Goal: Transaction & Acquisition: Purchase product/service

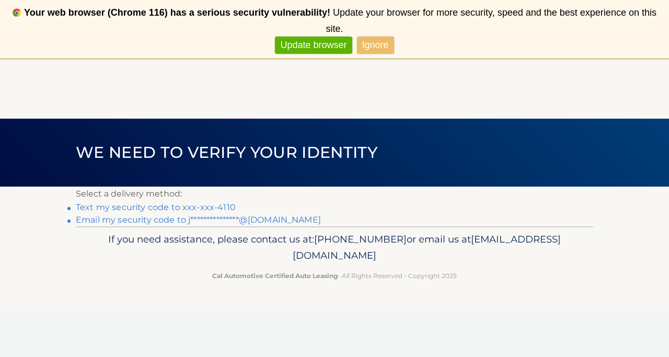
click at [212, 208] on link "Text my security code to xxx-xxx-4110" at bounding box center [156, 207] width 160 height 10
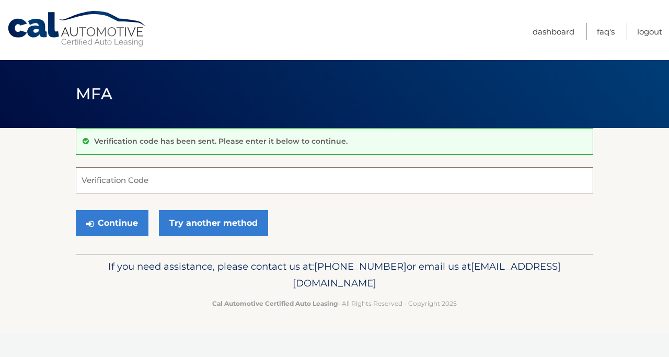
click at [186, 181] on input "Verification Code" at bounding box center [334, 180] width 517 height 26
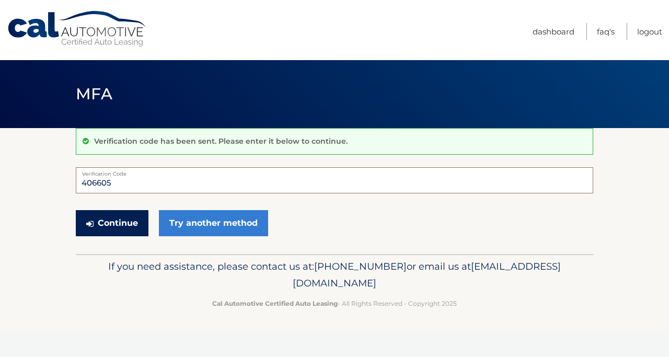
type input "406605"
click at [121, 218] on button "Continue" at bounding box center [112, 223] width 73 height 26
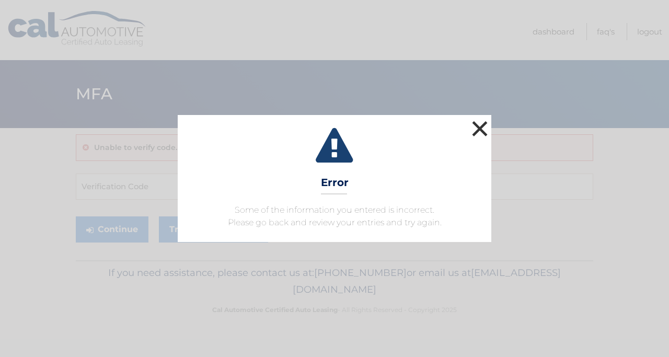
click at [479, 125] on button "×" at bounding box center [479, 128] width 21 height 21
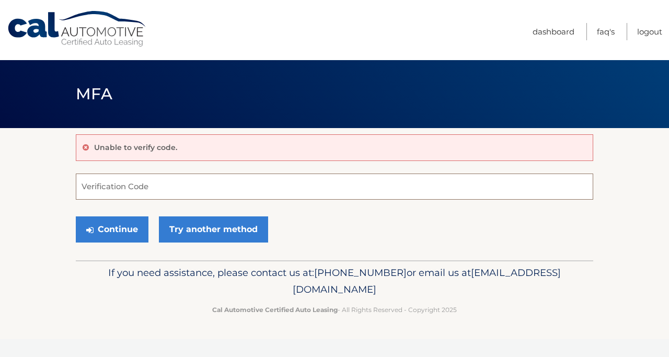
click at [205, 189] on input "Verification Code" at bounding box center [334, 186] width 517 height 26
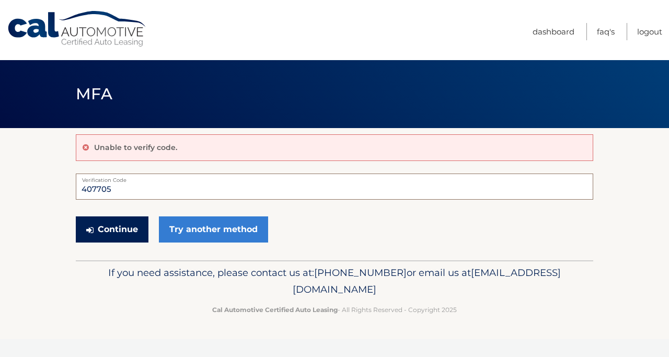
type input "407705"
click at [115, 227] on button "Continue" at bounding box center [112, 229] width 73 height 26
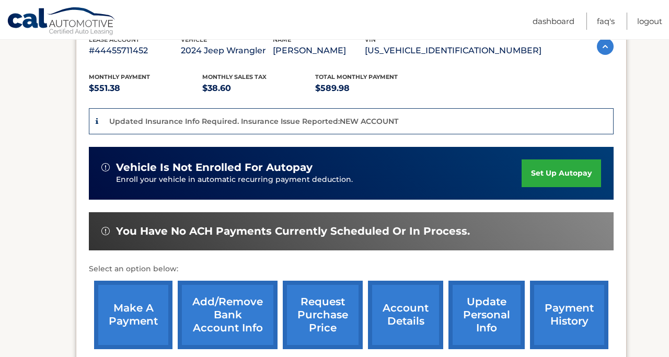
scroll to position [195, 0]
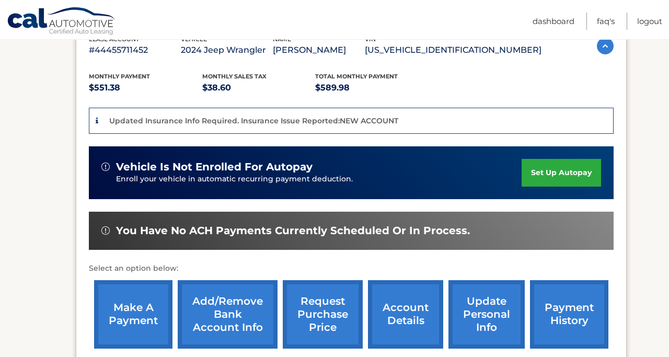
click at [155, 302] on link "make a payment" at bounding box center [133, 314] width 78 height 68
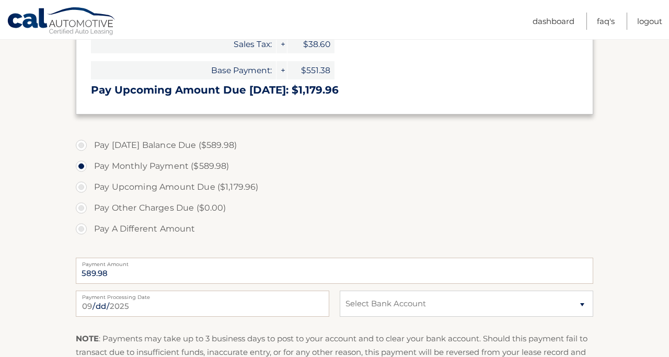
scroll to position [326, 0]
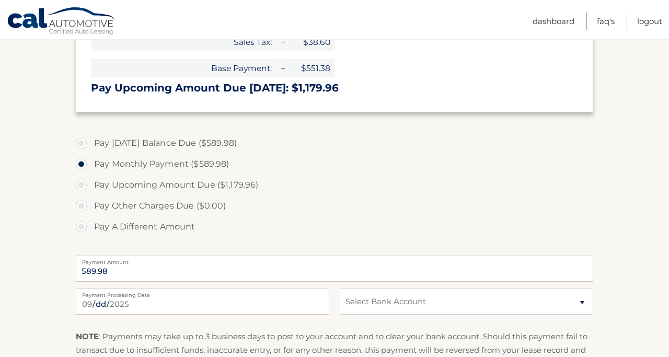
click at [179, 143] on label "Pay Today's Balance Due ($589.98)" at bounding box center [334, 143] width 517 height 21
click at [90, 143] on input "Pay Today's Balance Due ($589.98)" at bounding box center [85, 141] width 10 height 17
radio input "true"
click at [166, 157] on label "Pay Monthly Payment ($589.98)" at bounding box center [334, 164] width 517 height 21
click at [90, 157] on input "Pay Monthly Payment ($589.98)" at bounding box center [85, 162] width 10 height 17
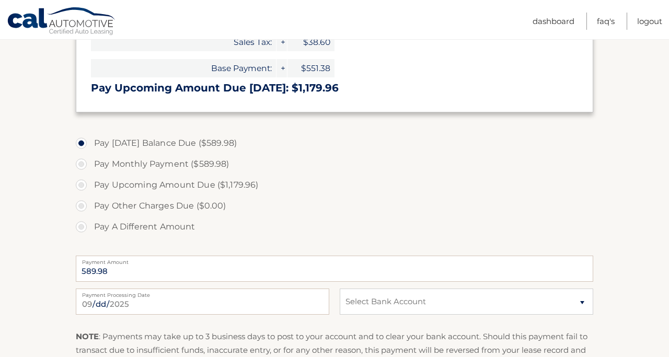
radio input "true"
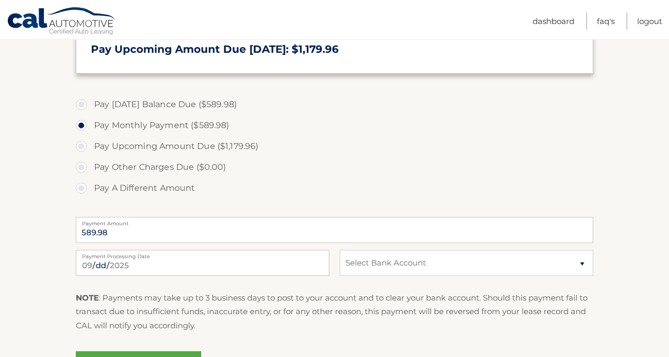
scroll to position [361, 0]
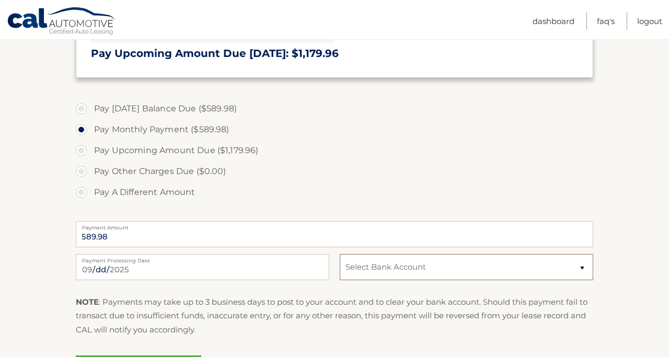
click at [374, 263] on select "Select Bank Account Checking BANK OF AMERICA, N.A. *****8695 Checking SPACE COA…" at bounding box center [466, 267] width 253 height 26
select select "M2MwOTBkMTEtNWU0ZS00ZGYxLTkxNDctMmIzZWRiNDZhNjI1"
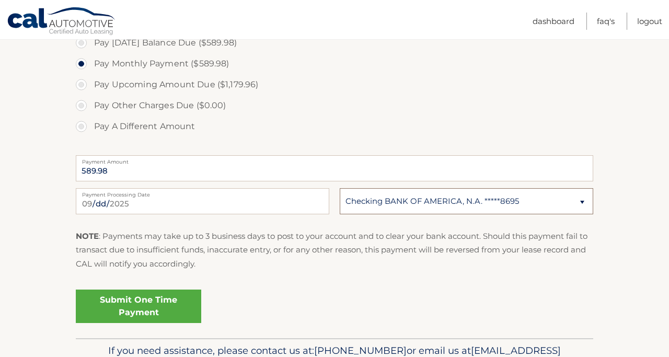
scroll to position [427, 0]
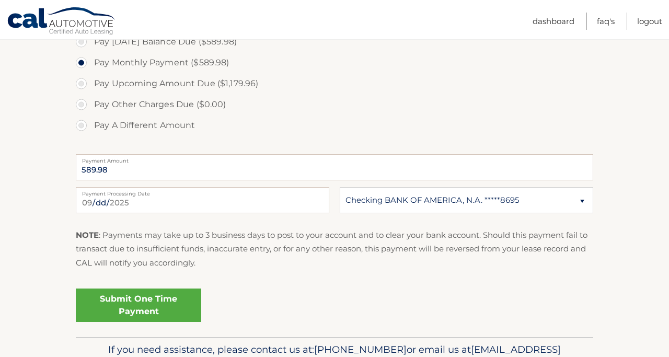
click at [149, 303] on link "Submit One Time Payment" at bounding box center [138, 304] width 125 height 33
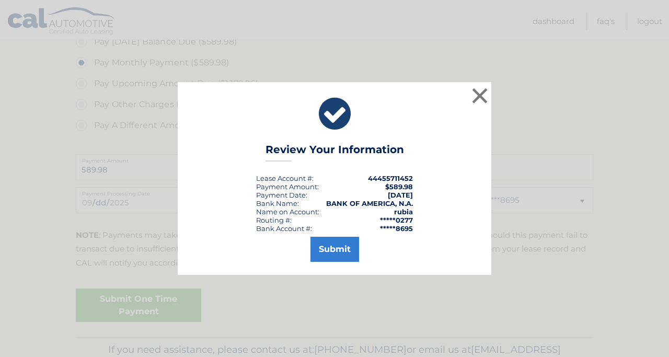
click at [342, 261] on div "× Review Your Information Lease Account #: 44455711452 Payment Amount: $589.98 …" at bounding box center [335, 178] width 314 height 192
click at [337, 253] on button "Submit" at bounding box center [334, 249] width 49 height 25
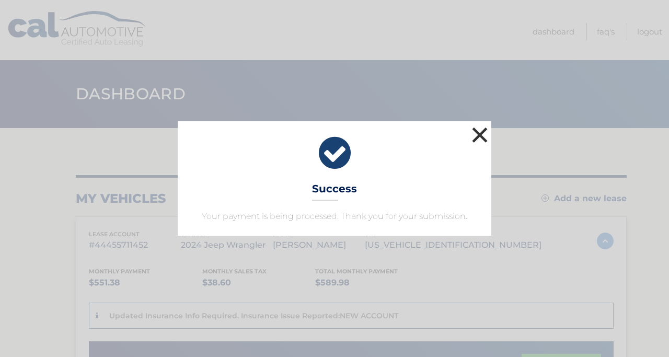
click at [485, 133] on button "×" at bounding box center [479, 134] width 21 height 21
